Goal: Information Seeking & Learning: Learn about a topic

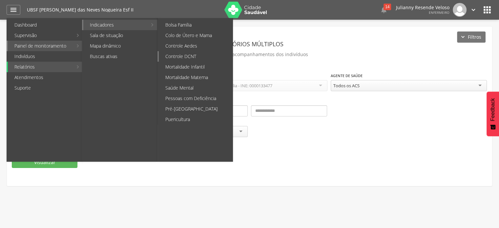
click at [201, 54] on link "Controle DCNT" at bounding box center [196, 56] width 74 height 10
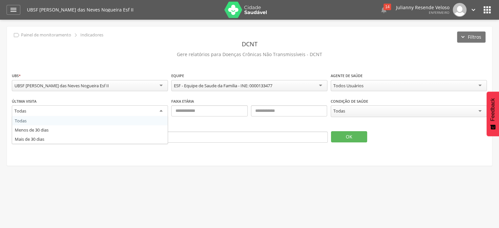
click at [123, 115] on div "Todas" at bounding box center [90, 111] width 156 height 12
drag, startPoint x: 131, startPoint y: 184, endPoint x: 128, endPoint y: 181, distance: 3.9
click at [130, 183] on div " Supervisão  Distritos  Ubs Coordenador: - Sumé / PB Intervalo de Tempo  Se…" at bounding box center [249, 134] width 499 height 228
click at [353, 89] on div "Todos Usuários" at bounding box center [408, 85] width 156 height 11
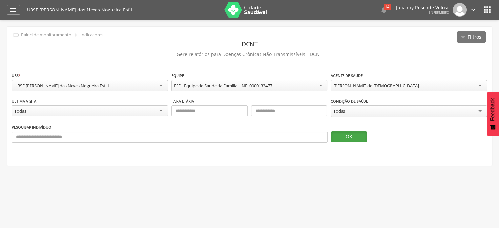
click at [351, 134] on button "OK" at bounding box center [349, 136] width 36 height 11
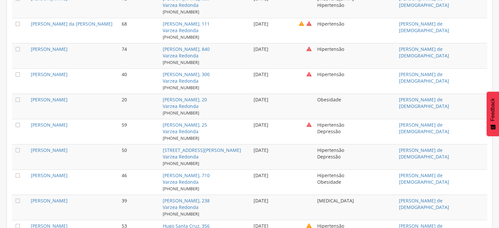
scroll to position [3474, 0]
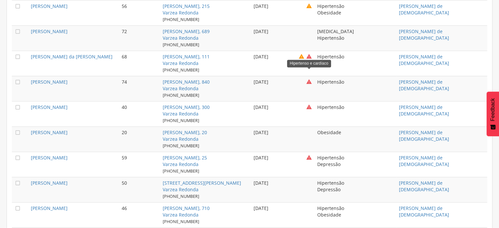
click at [308, 79] on icon "" at bounding box center [309, 82] width 6 height 7
click at [268, 79] on div "[DATE]" at bounding box center [278, 82] width 51 height 7
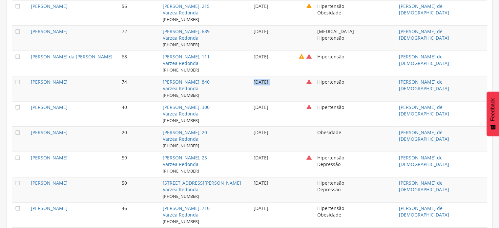
click at [268, 79] on div "[DATE]" at bounding box center [278, 82] width 51 height 7
drag, startPoint x: 96, startPoint y: 73, endPoint x: 5, endPoint y: 71, distance: 91.1
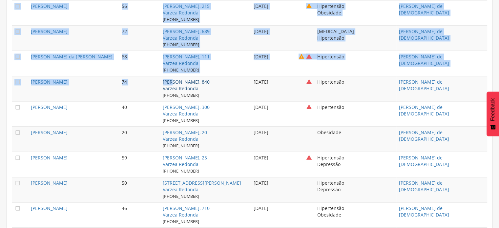
drag, startPoint x: 10, startPoint y: 73, endPoint x: 172, endPoint y: 72, distance: 161.9
click at [112, 76] on td "[PERSON_NAME]" at bounding box center [73, 88] width 91 height 25
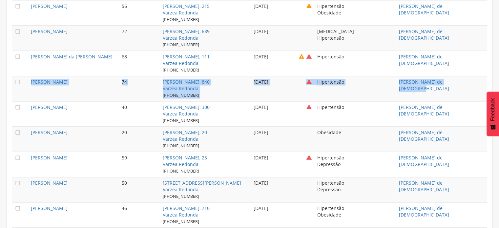
drag, startPoint x: 27, startPoint y: 72, endPoint x: 470, endPoint y: 73, distance: 443.1
click at [470, 76] on tr " Matilde Ribeiro [STREET_ADDRESS][PERSON_NAME] [PHONE_NUMBER] [DATE]  Hiperte…" at bounding box center [249, 88] width 475 height 25
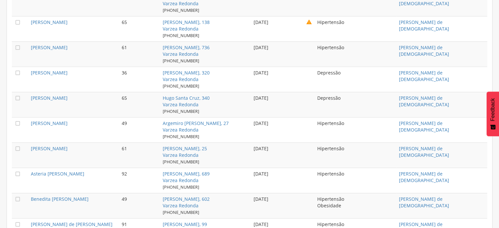
scroll to position [492, 0]
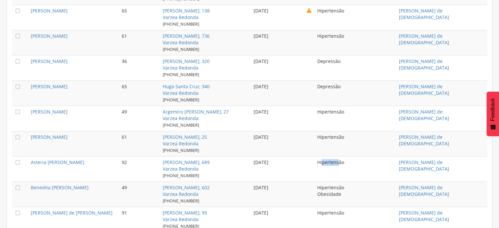
drag, startPoint x: 321, startPoint y: 160, endPoint x: 339, endPoint y: 160, distance: 17.7
click at [339, 160] on td "Hipertensão" at bounding box center [355, 168] width 82 height 25
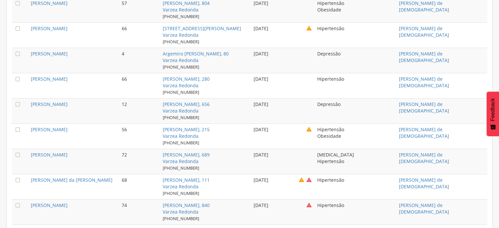
scroll to position [3365, 0]
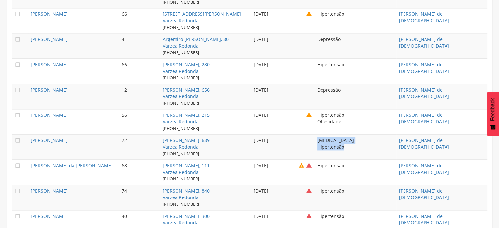
drag, startPoint x: 314, startPoint y: 128, endPoint x: 347, endPoint y: 138, distance: 34.5
click at [347, 138] on td "[MEDICAL_DATA] Hipertensão" at bounding box center [355, 146] width 82 height 25
